Goal: Transaction & Acquisition: Download file/media

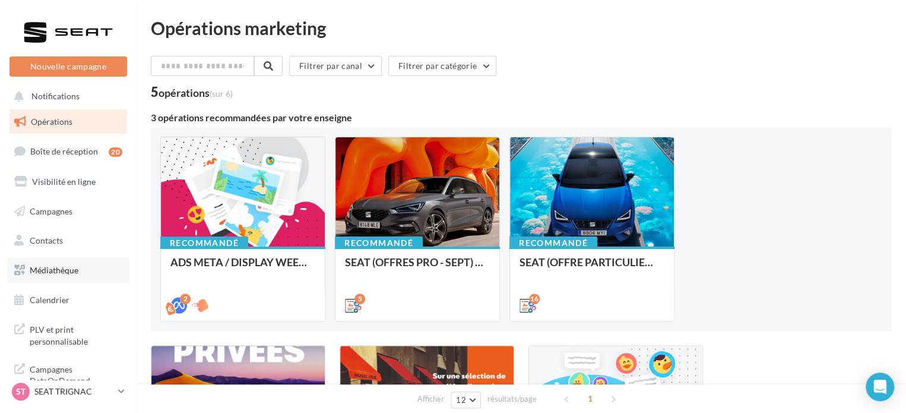
click at [52, 273] on span "Médiathèque" at bounding box center [54, 270] width 49 height 10
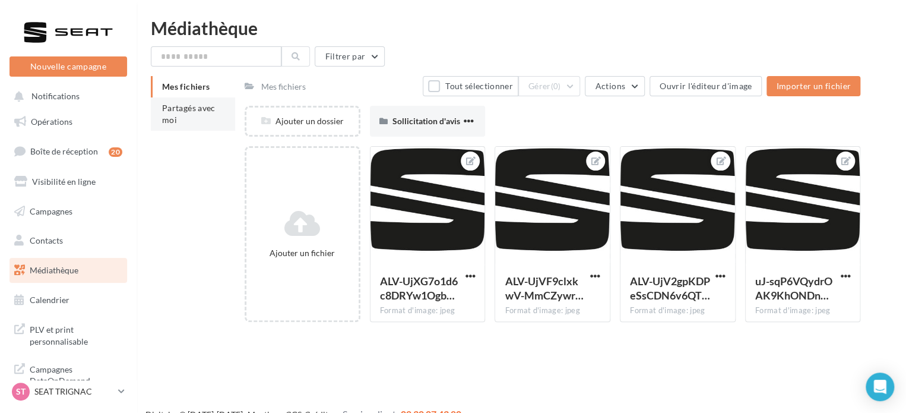
click at [206, 112] on span "Partagés avec moi" at bounding box center [188, 114] width 53 height 22
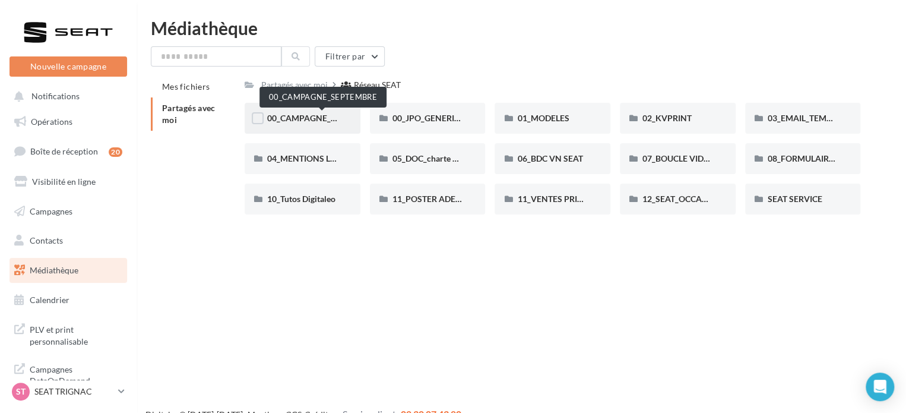
click at [322, 118] on span "00_CAMPAGNE_SEPTEMBRE" at bounding box center [322, 118] width 111 height 10
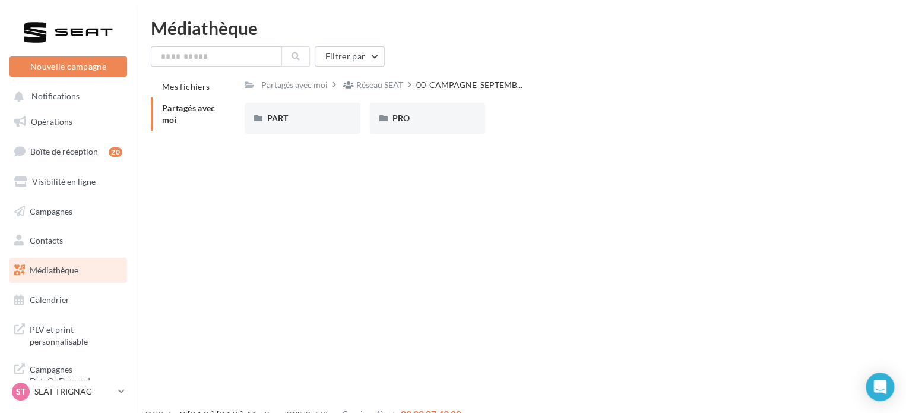
click at [380, 87] on div "Réseau SEAT" at bounding box center [379, 85] width 47 height 12
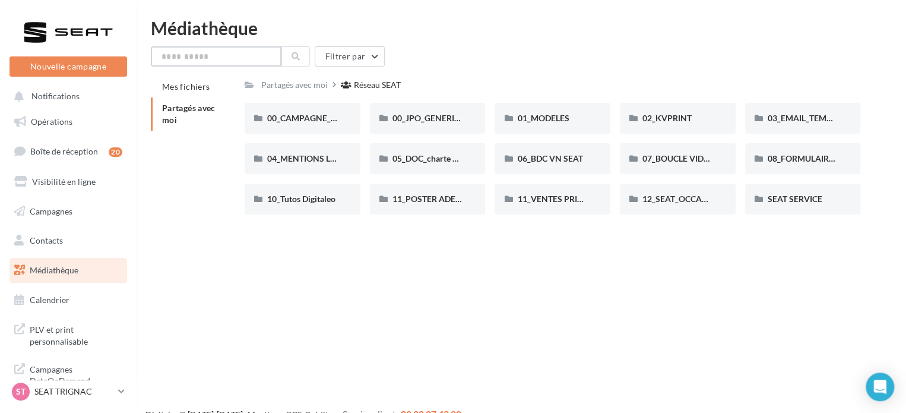
click at [241, 56] on input "text" at bounding box center [216, 56] width 131 height 20
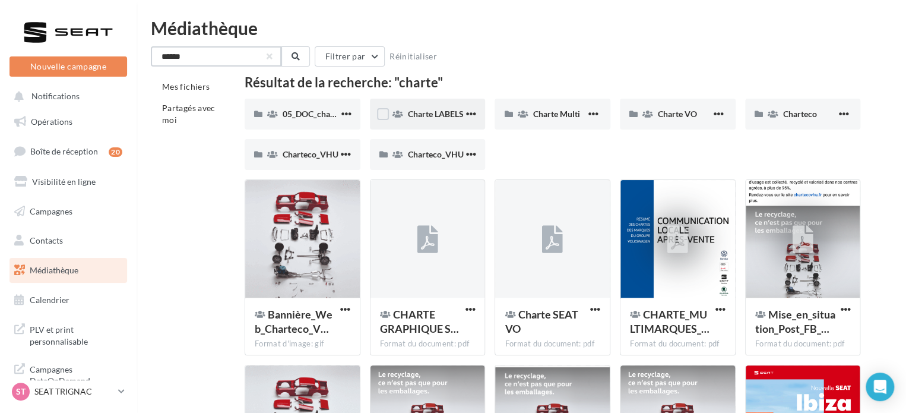
type input "******"
click at [436, 121] on div "Charte LABELS" at bounding box center [428, 114] width 116 height 31
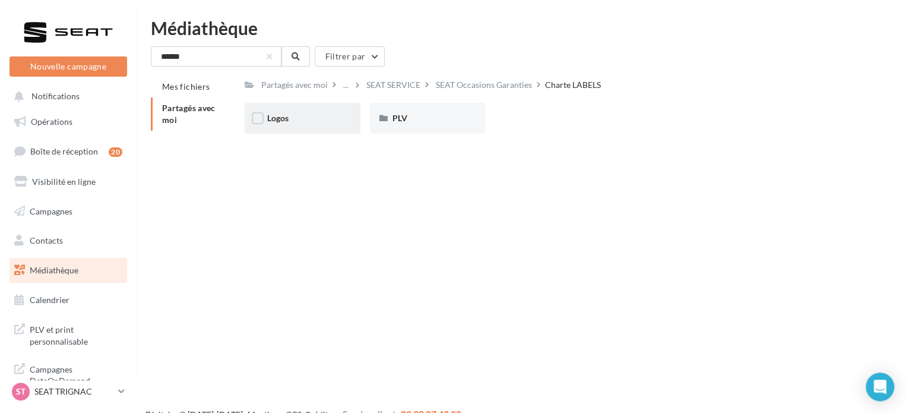
click at [331, 118] on div "Logos" at bounding box center [302, 118] width 71 height 12
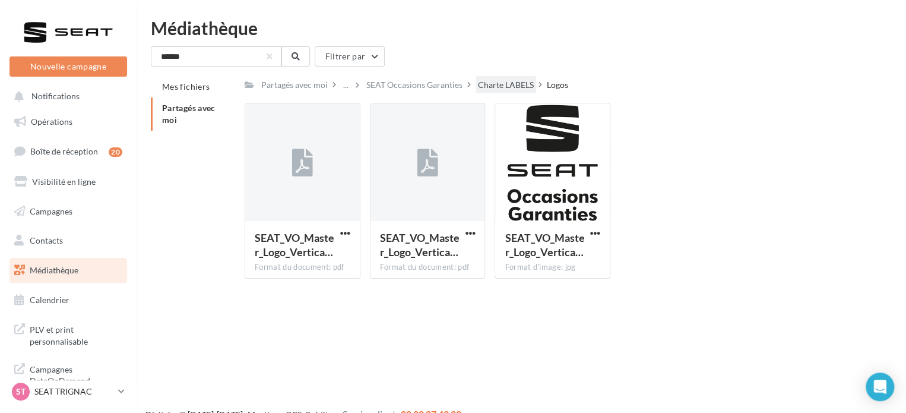
click at [506, 83] on div "Charte LABELS" at bounding box center [506, 85] width 56 height 12
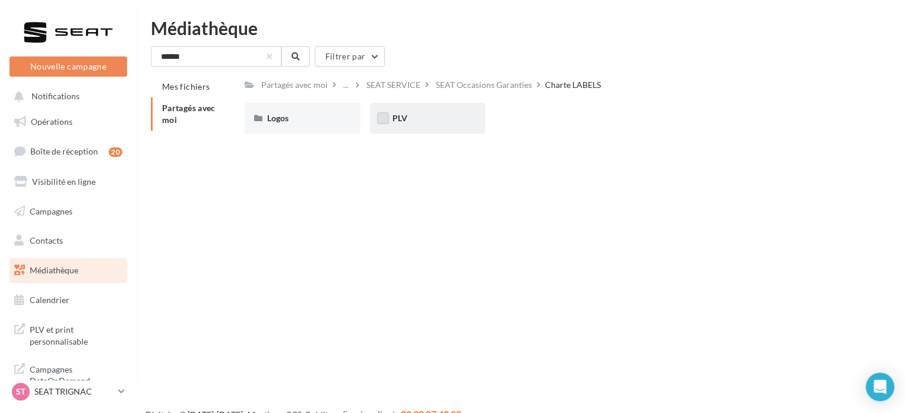
click at [388, 115] on label at bounding box center [383, 118] width 12 height 12
click at [388, 119] on label at bounding box center [383, 118] width 12 height 12
click at [416, 111] on div "PLV" at bounding box center [428, 118] width 116 height 31
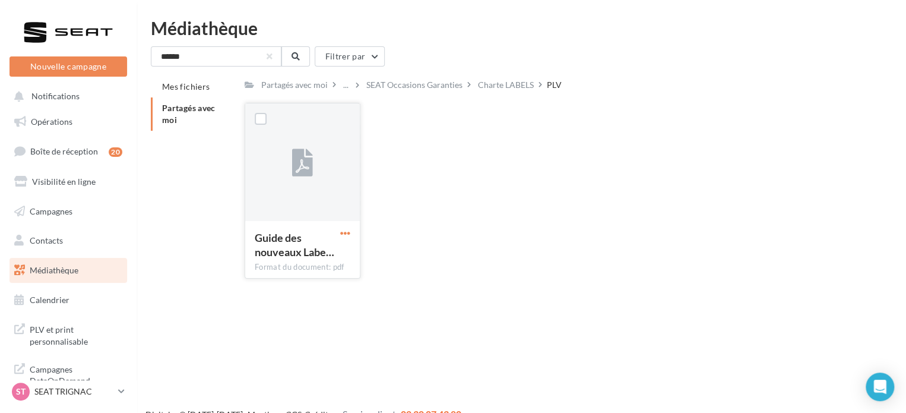
click at [344, 231] on span "button" at bounding box center [345, 233] width 10 height 10
drag, startPoint x: 342, startPoint y: 254, endPoint x: 426, endPoint y: 181, distance: 111.2
click at [342, 254] on button "Télécharger" at bounding box center [293, 256] width 119 height 31
